Goal: Task Accomplishment & Management: Manage account settings

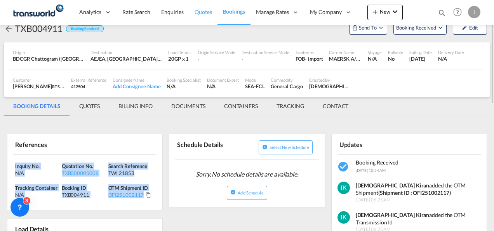
click at [202, 14] on span "Quotes" at bounding box center [203, 12] width 17 height 7
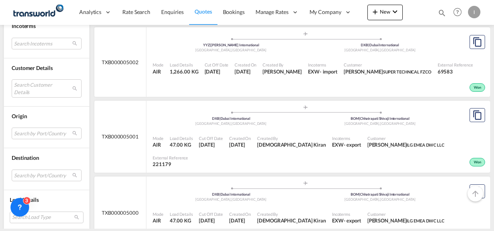
scroll to position [660, 0]
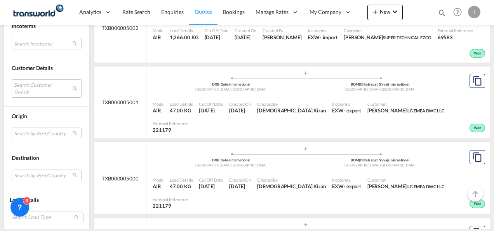
click at [25, 80] on md-select "Search Customer Details user name user [PERSON_NAME] [PERSON_NAME][EMAIL_ADDRES…" at bounding box center [47, 88] width 70 height 18
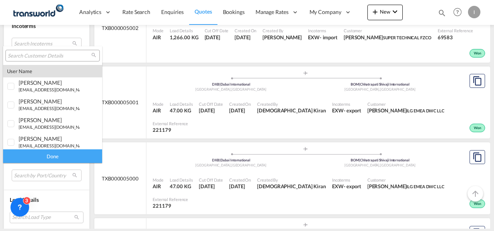
click at [24, 55] on input "search" at bounding box center [50, 55] width 84 height 7
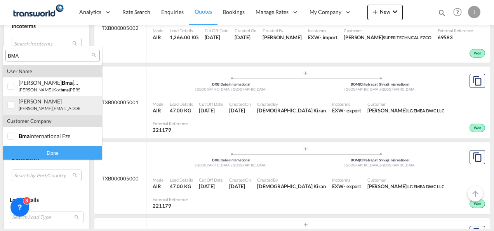
type input "BMA"
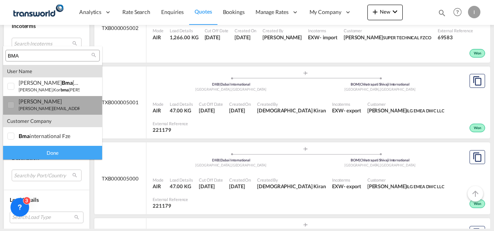
click at [37, 110] on small "[PERSON_NAME][EMAIL_ADDRESS][DOMAIN_NAME]" at bounding box center [71, 108] width 105 height 5
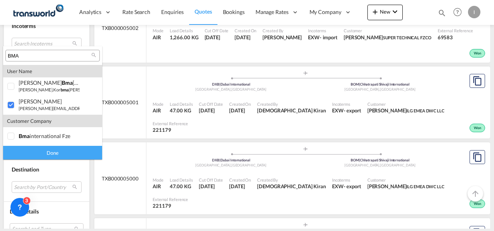
click at [56, 155] on div "Done" at bounding box center [52, 153] width 99 height 14
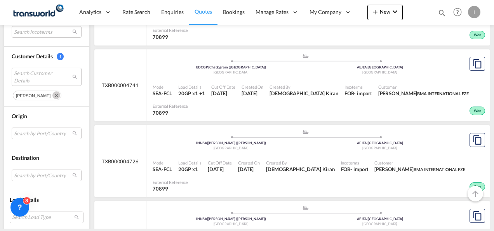
scroll to position [1942, 0]
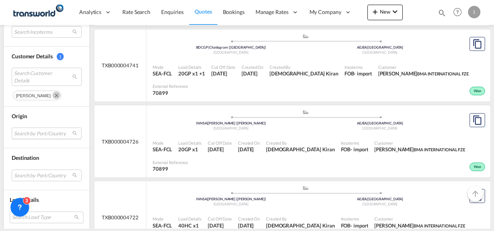
click at [45, 130] on md-select "Search by Port/Country JPNIC nichinan [GEOGRAPHIC_DATA] AEAMF mussafah [GEOGRAP…" at bounding box center [47, 133] width 70 height 12
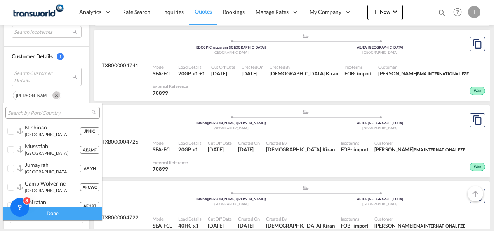
click at [16, 111] on input "search" at bounding box center [50, 113] width 84 height 7
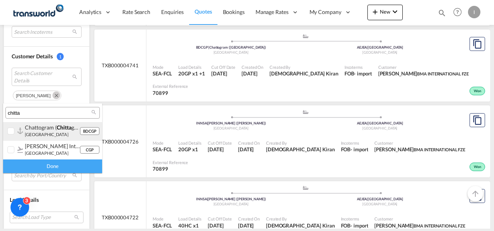
type input "chitta"
click at [30, 133] on small "[GEOGRAPHIC_DATA]" at bounding box center [47, 134] width 44 height 5
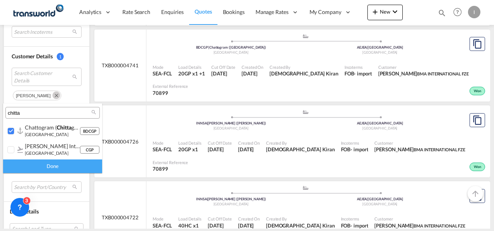
click at [37, 168] on div "Done" at bounding box center [52, 166] width 99 height 14
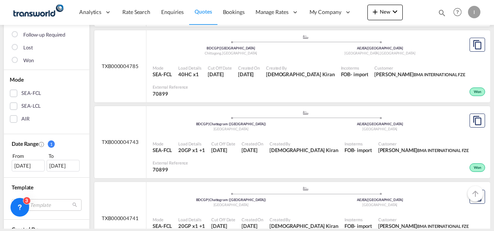
scroll to position [120, 0]
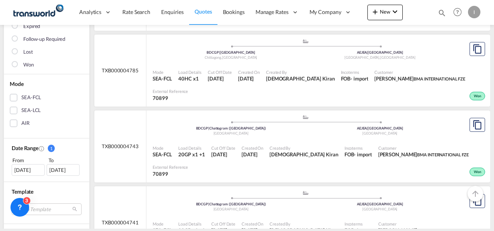
click at [16, 169] on div "[DATE]" at bounding box center [28, 170] width 33 height 12
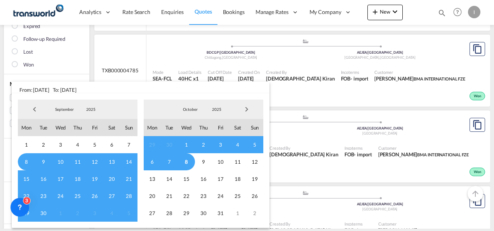
click at [37, 108] on span "Previous Month" at bounding box center [35, 109] width 16 height 16
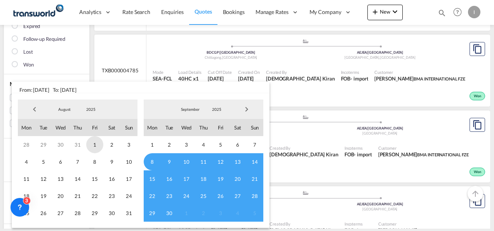
click at [97, 146] on span "1" at bounding box center [94, 144] width 17 height 17
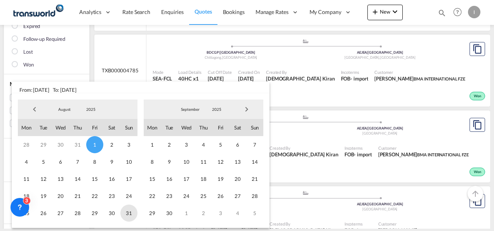
click at [127, 211] on span "31" at bounding box center [128, 212] width 17 height 17
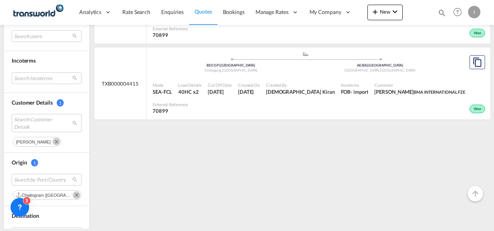
scroll to position [198, 0]
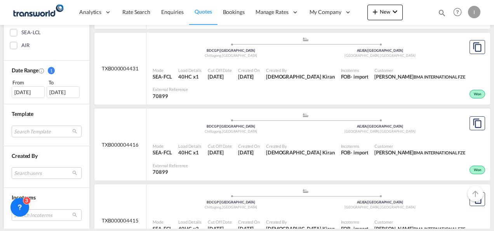
click at [37, 89] on div "[DATE]" at bounding box center [28, 92] width 33 height 12
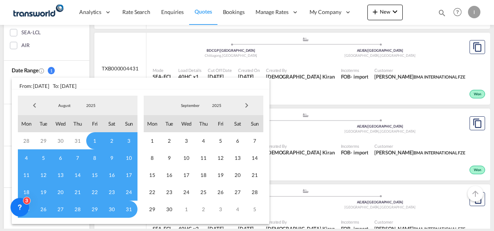
click at [34, 106] on span "Previous Month" at bounding box center [35, 105] width 16 height 16
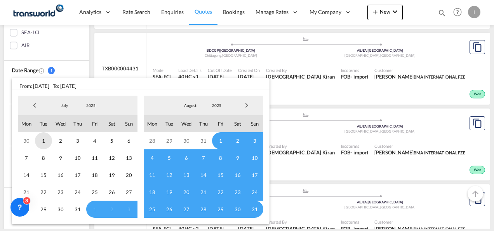
click at [44, 142] on span "1" at bounding box center [43, 140] width 17 height 17
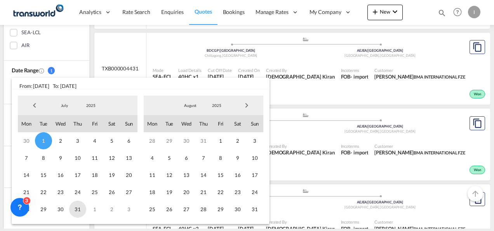
click at [76, 210] on span "31" at bounding box center [77, 208] width 17 height 17
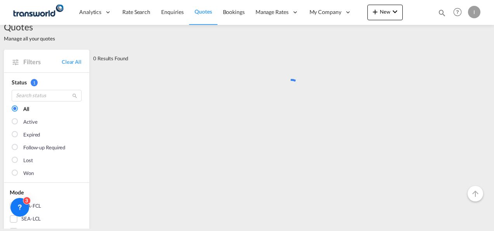
scroll to position [0, 0]
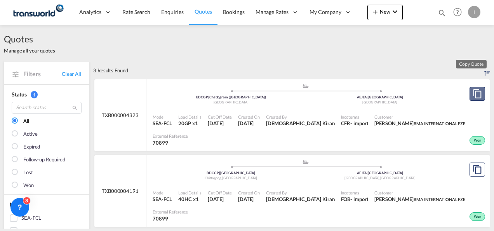
click at [470, 96] on button "Copy Quote" at bounding box center [478, 94] width 16 height 14
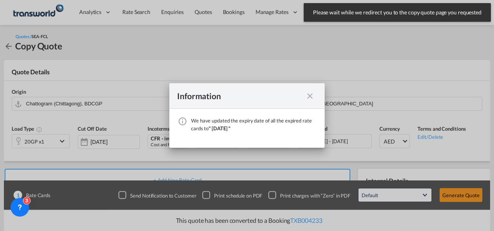
click at [310, 92] on md-icon "icon-close fg-AAA8AD cursor" at bounding box center [309, 95] width 9 height 9
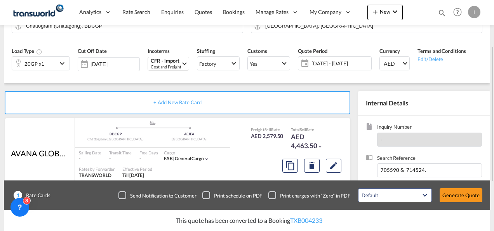
scroll to position [117, 0]
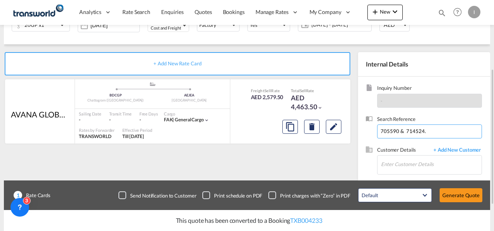
click at [397, 129] on input "705590 & 714524." at bounding box center [429, 131] width 105 height 14
paste input "CGPJEA25060949"
type input "CGPJEA25060949"
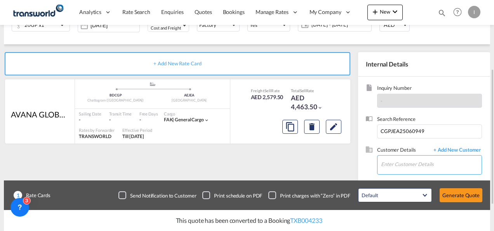
click at [402, 160] on input "Enter Customer Details" at bounding box center [431, 163] width 101 height 17
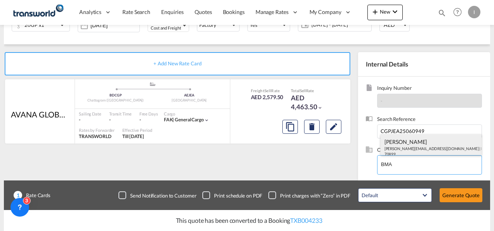
click at [397, 151] on div "[PERSON_NAME] [EMAIL_ADDRESS][DOMAIN_NAME] | BMA INTERNATIONAL FZE | 70899" at bounding box center [431, 147] width 101 height 26
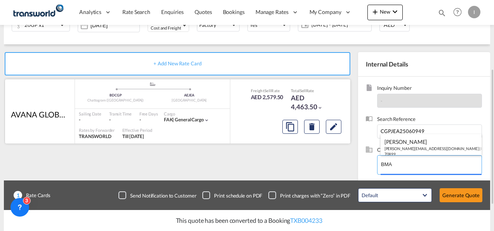
type input "BMA INTERNATIONAL FZE, [PERSON_NAME], [PERSON_NAME][EMAIL_ADDRESS][DOMAIN_NAME]"
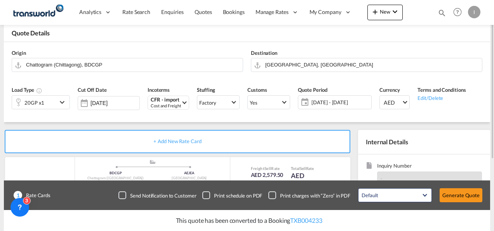
scroll to position [160, 0]
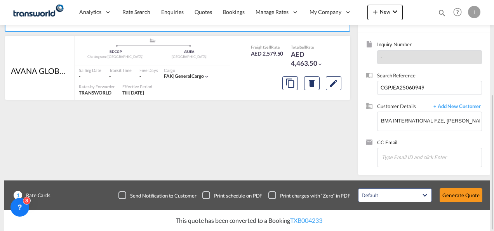
click at [461, 204] on div "Default All in Leg Totals Default Generate Quote" at bounding box center [420, 195] width 132 height 22
click at [453, 196] on button "Generate Quote" at bounding box center [461, 195] width 43 height 14
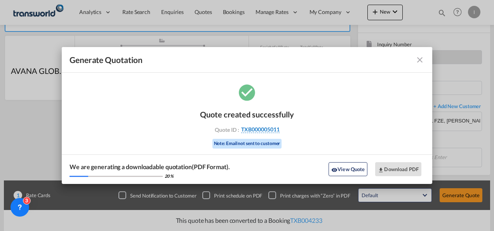
click at [270, 126] on div "Quote created successfully Quote ID : TXB000005011 Note: Email not sent to cust…" at bounding box center [247, 128] width 94 height 52
drag, startPoint x: 270, startPoint y: 126, endPoint x: 264, endPoint y: 129, distance: 6.6
click at [264, 129] on span "TXB000005011" at bounding box center [260, 129] width 38 height 7
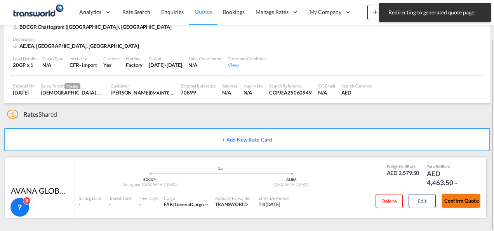
click at [463, 200] on button "Confirm Quote" at bounding box center [461, 200] width 39 height 14
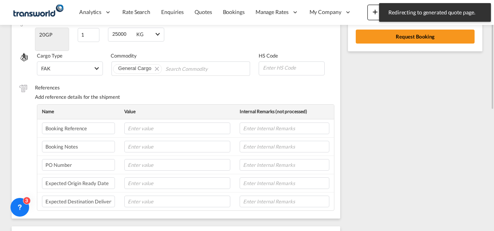
scroll to position [121, 0]
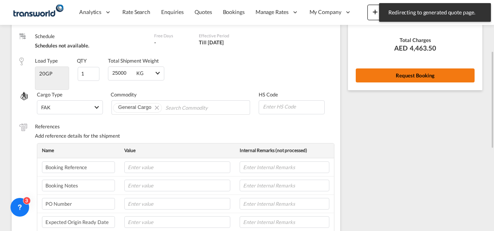
click at [397, 80] on button "Request Booking" at bounding box center [415, 75] width 119 height 14
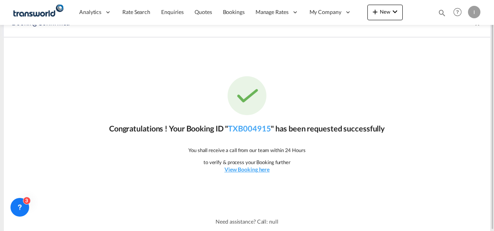
scroll to position [14, 0]
click at [240, 129] on link "TXB004915" at bounding box center [249, 128] width 43 height 9
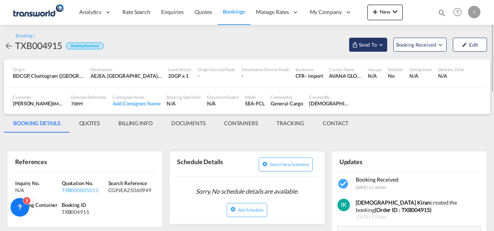
click at [364, 48] on span "Send To" at bounding box center [367, 45] width 19 height 8
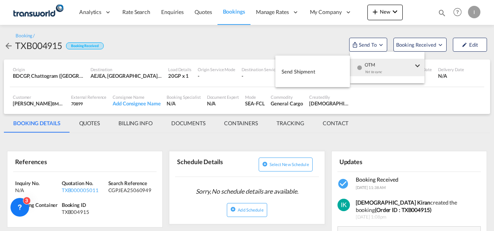
click at [297, 68] on span "Send Shipment" at bounding box center [299, 71] width 34 height 12
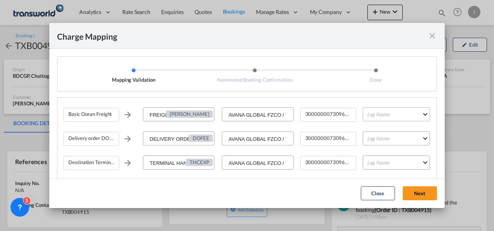
click at [368, 110] on md-select "Leg Name HANDLING ORIGIN VESSEL HANDLING DESTINATION OTHERS TL PICK UP CUSTOMS …" at bounding box center [396, 114] width 67 height 14
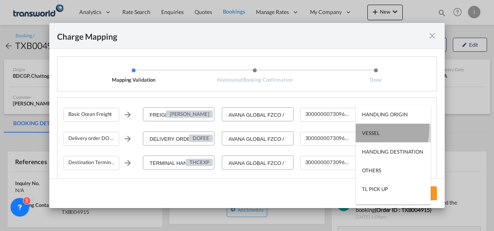
click at [365, 128] on md-option "VESSEL" at bounding box center [393, 133] width 75 height 19
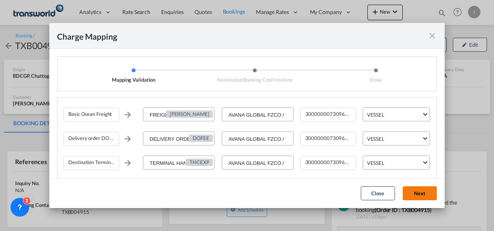
click at [409, 187] on button "Next" at bounding box center [420, 193] width 34 height 14
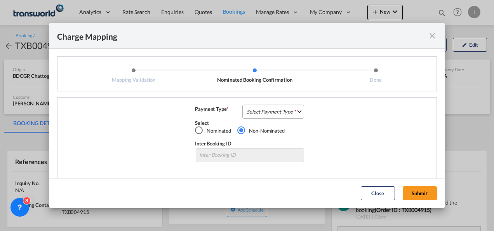
click at [264, 113] on md-select "Select Payment Type COLLECT PREPAID" at bounding box center [273, 111] width 62 height 14
click at [0, 0] on div "COLLECT" at bounding box center [0, 0] width 0 height 0
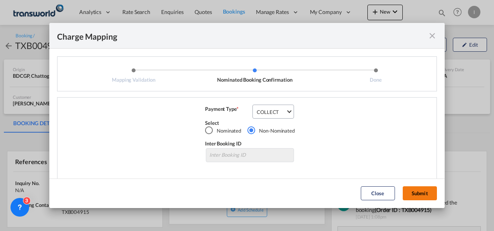
click at [409, 190] on button "Submit" at bounding box center [420, 193] width 34 height 14
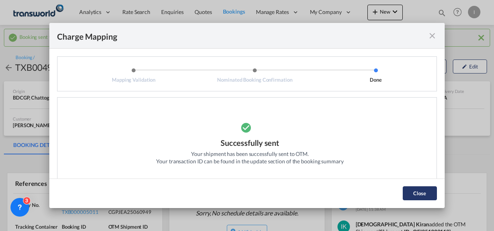
click at [419, 192] on button "Close" at bounding box center [420, 193] width 34 height 14
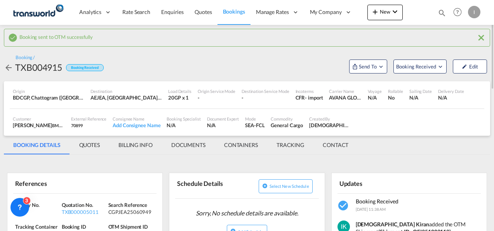
scroll to position [39, 0]
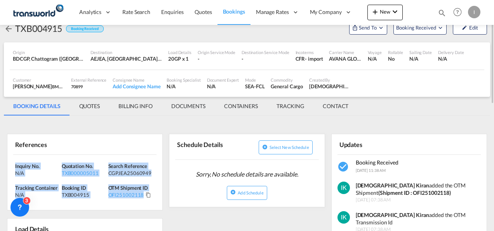
drag, startPoint x: 135, startPoint y: 196, endPoint x: 11, endPoint y: 165, distance: 127.7
click at [11, 165] on div "Inquiry No. N/A Quotation No. TXB000005011 Search Reference CGPJEA25060949 Trac…" at bounding box center [84, 183] width 155 height 56
drag, startPoint x: 11, startPoint y: 165, endPoint x: 23, endPoint y: 167, distance: 12.3
copy div "Inquiry No. N/A Quotation No. TXB000005011 Search Reference CGPJEA25060949 Trac…"
